Goal: Use online tool/utility: Utilize a website feature to perform a specific function

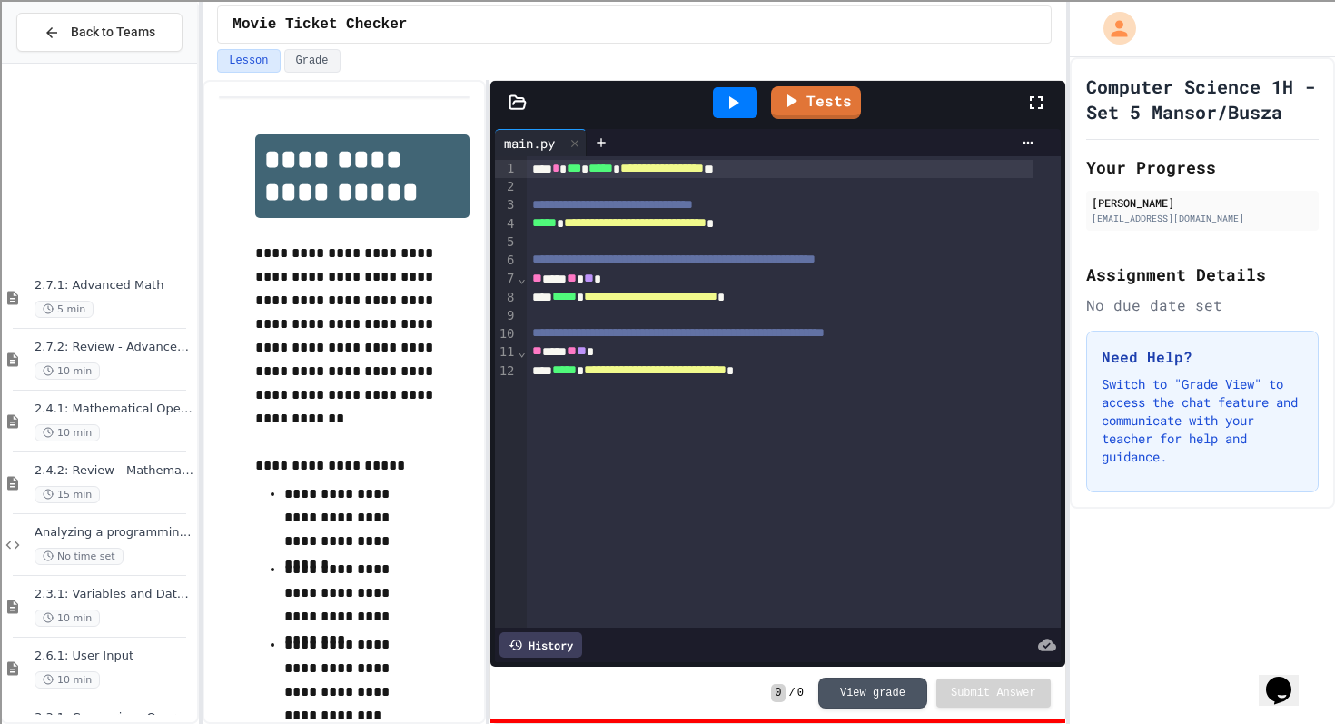
scroll to position [467, 0]
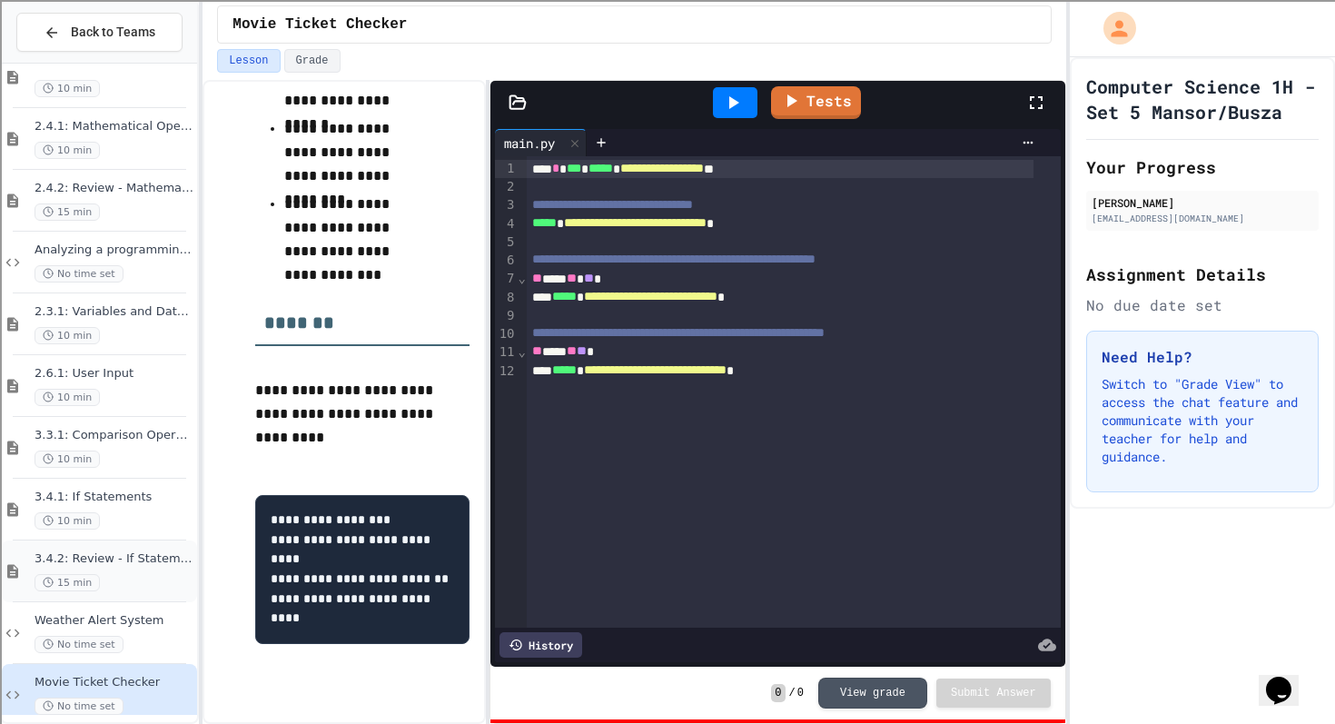
click at [137, 568] on div "3.4.2: Review - If Statements 15 min" at bounding box center [114, 571] width 159 height 40
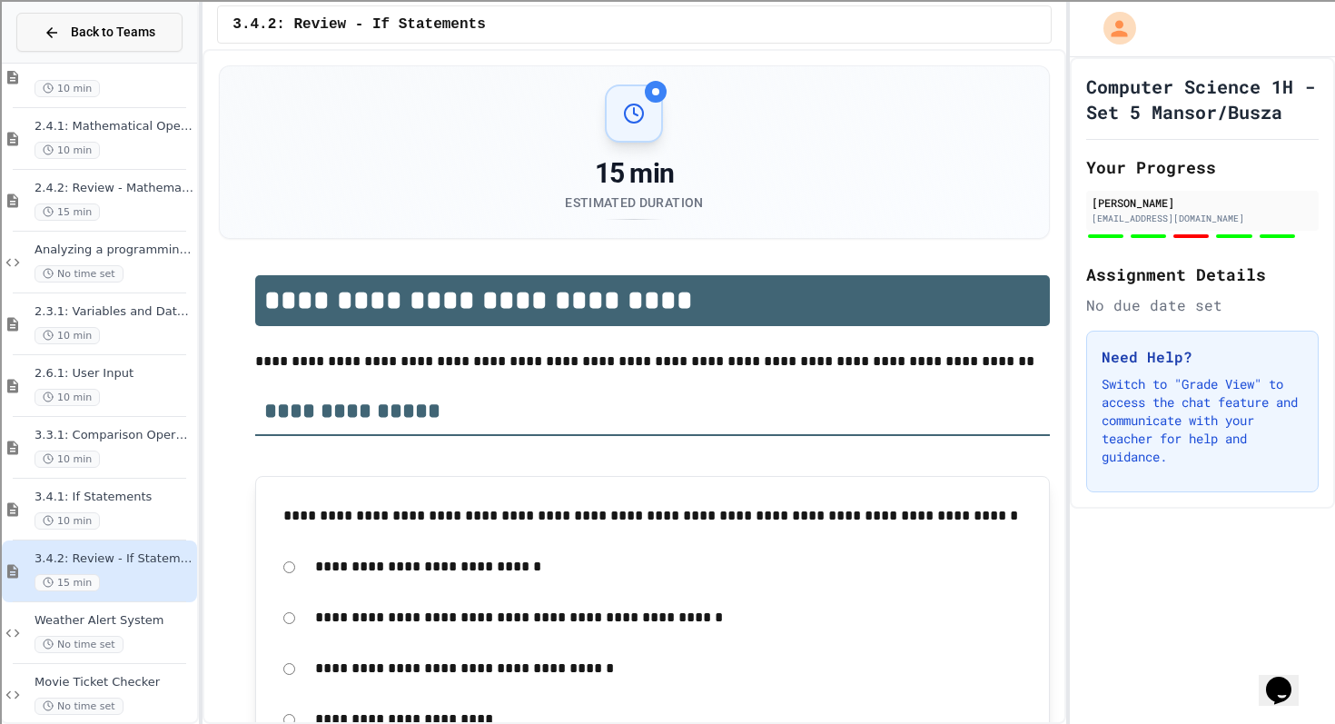
click at [50, 30] on icon at bounding box center [52, 33] width 16 height 16
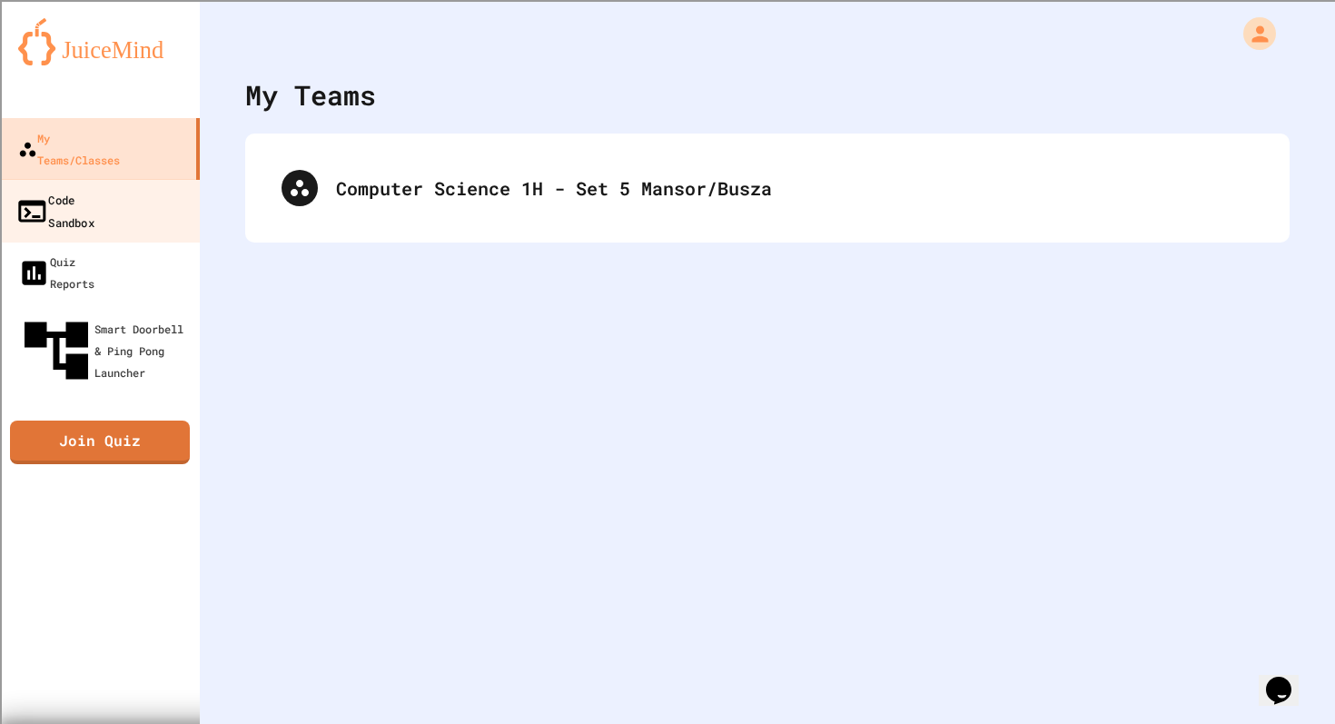
click at [94, 188] on div "Code Sandbox" at bounding box center [54, 210] width 79 height 45
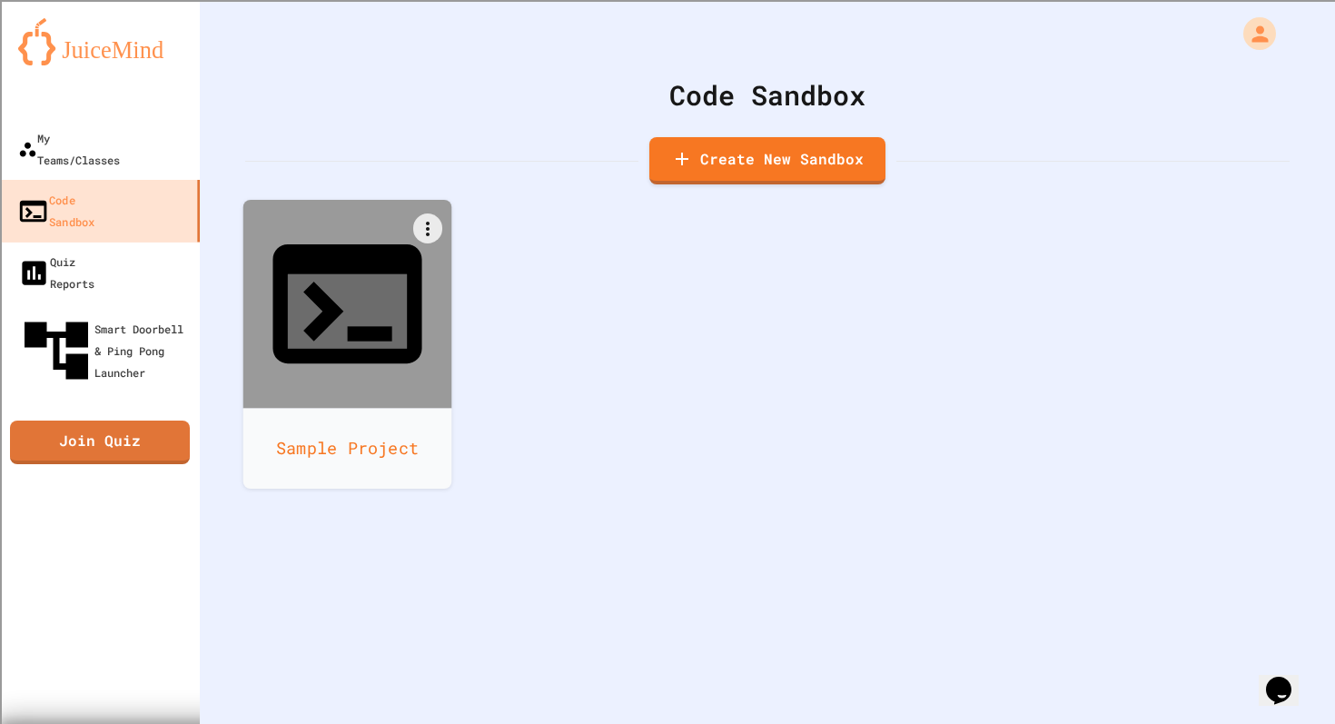
click at [312, 266] on icon at bounding box center [346, 303] width 149 height 119
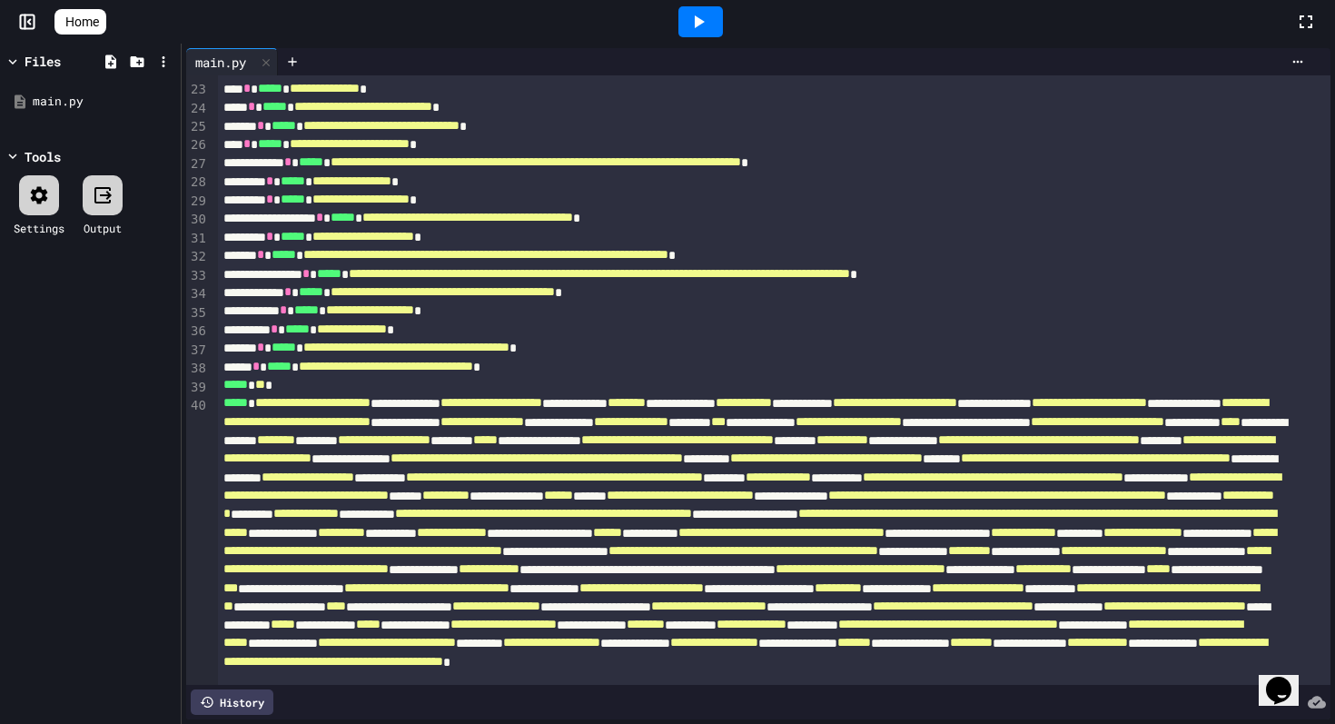
scroll to position [421, 0]
